Goal: Check status

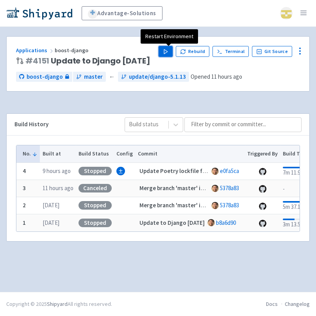
click at [166, 53] on icon "button" at bounding box center [166, 52] width 6 height 6
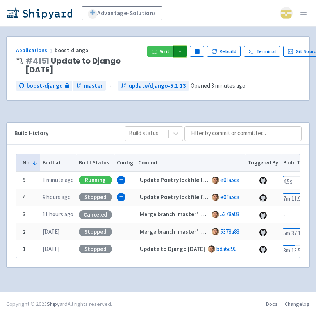
click at [176, 55] on button "button" at bounding box center [179, 51] width 13 height 11
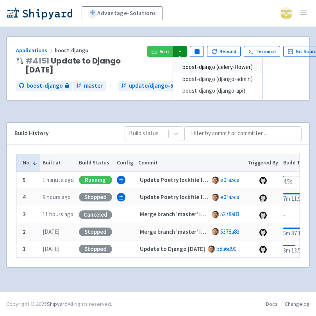
click at [189, 69] on link "boost-django (celery-flower)" at bounding box center [217, 67] width 89 height 12
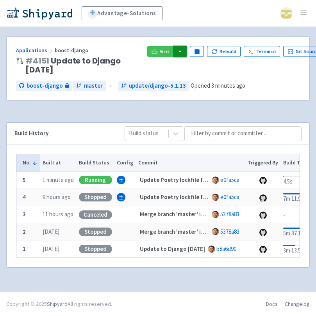
click at [181, 52] on button "button" at bounding box center [179, 51] width 13 height 11
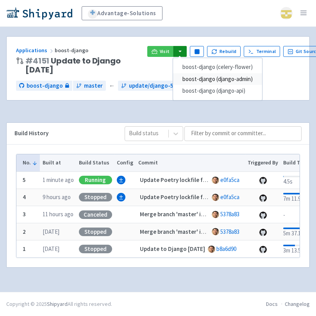
click at [190, 79] on link "boost-django (django-admin)" at bounding box center [217, 79] width 89 height 12
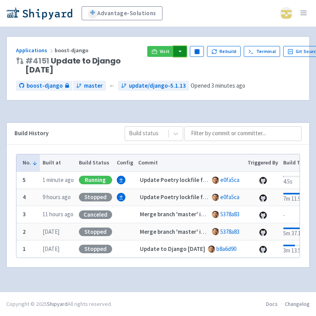
click at [179, 55] on button "button" at bounding box center [179, 51] width 13 height 11
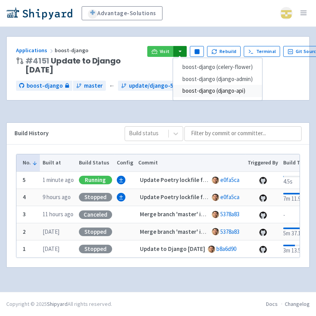
click at [189, 96] on link "boost-django (django-api)" at bounding box center [217, 91] width 89 height 12
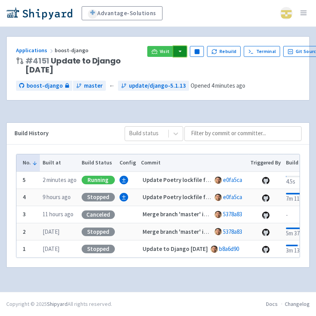
click at [179, 50] on button "button" at bounding box center [179, 51] width 13 height 11
click at [176, 20] on div "Advantage-Solutions sdafina User Profile Sign out" at bounding box center [158, 13] width 316 height 27
click at [184, 53] on button "button" at bounding box center [179, 51] width 13 height 11
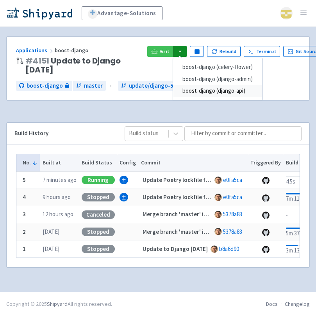
click at [188, 93] on link "boost-django (django-api)" at bounding box center [217, 91] width 89 height 12
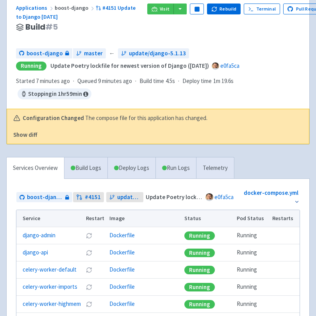
scroll to position [28, 0]
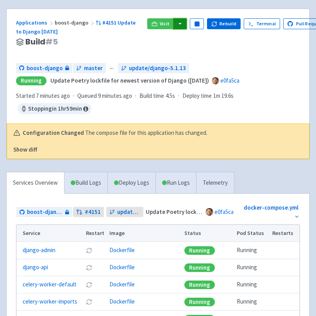
click at [180, 20] on button "button" at bounding box center [179, 23] width 13 height 11
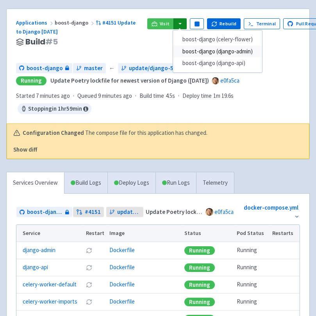
click at [187, 49] on link "boost-django (django-admin)" at bounding box center [217, 52] width 89 height 12
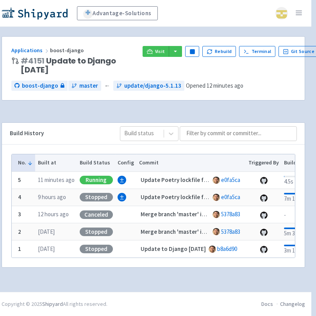
scroll to position [0, 4]
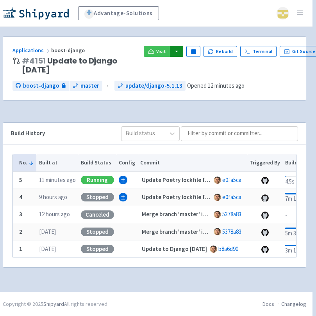
click at [180, 53] on div "Visit Pause Rebuild Terminal Git Source" at bounding box center [236, 51] width 184 height 11
click at [180, 53] on button "button" at bounding box center [176, 51] width 13 height 11
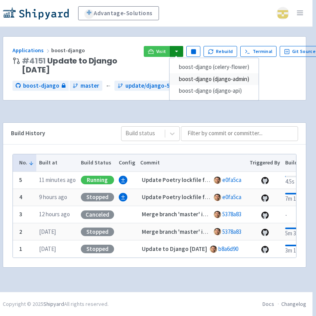
click at [185, 76] on link "boost-django (django-admin)" at bounding box center [213, 79] width 89 height 12
